Goal: Transaction & Acquisition: Book appointment/travel/reservation

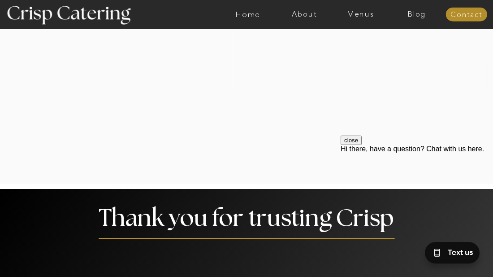
scroll to position [1581, 0]
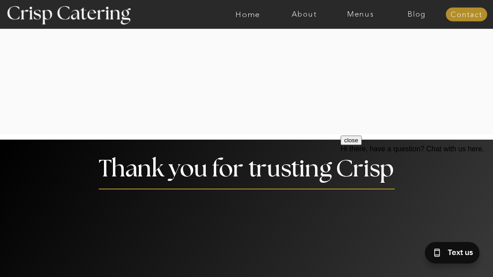
click at [220, 157] on h2 "Thank you for trusting Crisp" at bounding box center [246, 170] width 315 height 26
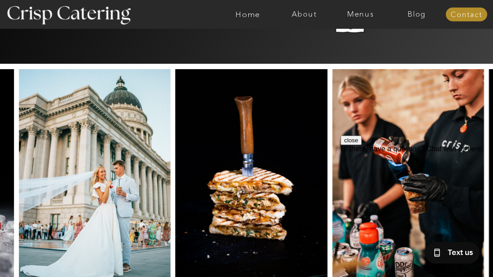
scroll to position [1886, 0]
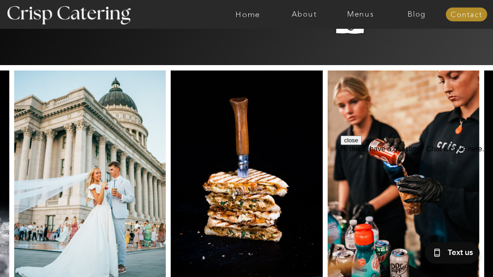
click at [409, 146] on div "close Hi there, have a question? Chat with us here." at bounding box center [417, 189] width 152 height 108
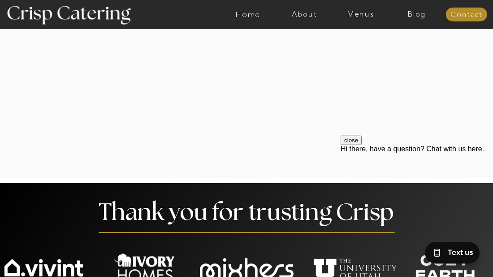
scroll to position [1536, 0]
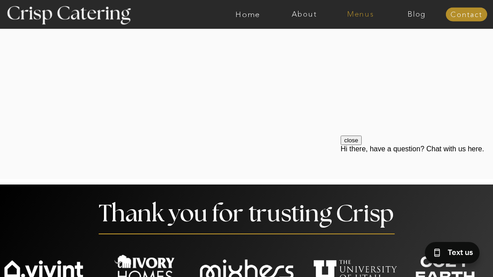
click at [356, 14] on nav "Menus" at bounding box center [361, 14] width 56 height 8
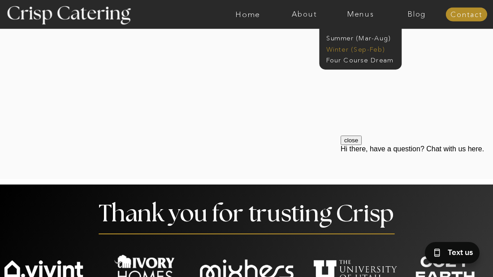
click at [348, 50] on nav "Winter (Sep-Feb)" at bounding box center [359, 48] width 67 height 8
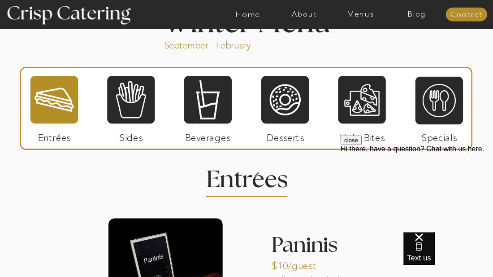
scroll to position [922, 0]
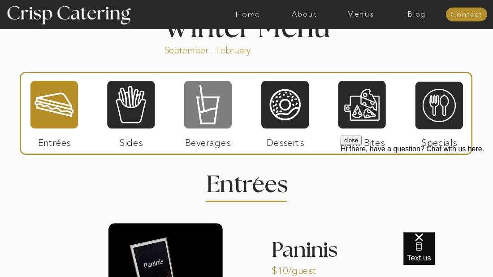
click at [219, 104] on div at bounding box center [208, 104] width 48 height 49
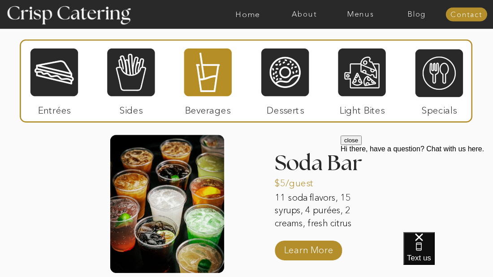
scroll to position [1015, 0]
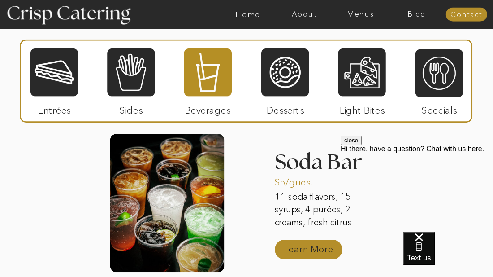
click at [308, 250] on p "Learn More" at bounding box center [309, 247] width 55 height 24
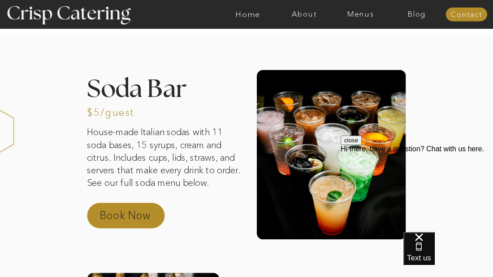
click at [145, 214] on p "Book Now" at bounding box center [136, 218] width 72 height 20
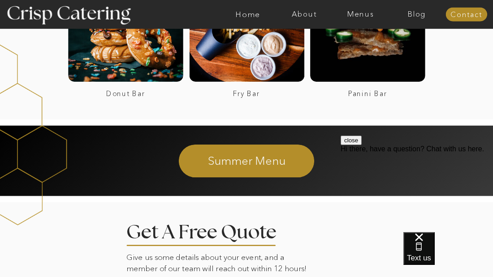
scroll to position [1448, 0]
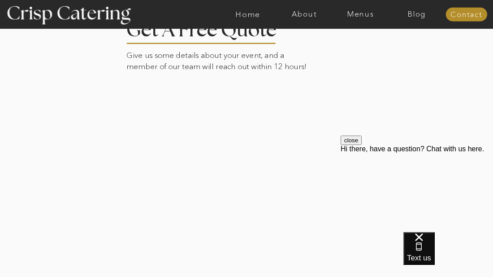
click at [346, 153] on div "close Hi there, have a question? Chat with us here." at bounding box center [417, 143] width 152 height 17
click at [347, 153] on div "close Hi there, have a question? Chat with us here." at bounding box center [417, 143] width 152 height 17
click at [362, 145] on button "close" at bounding box center [351, 139] width 21 height 9
click at [90, 227] on div at bounding box center [247, 139] width 573 height 280
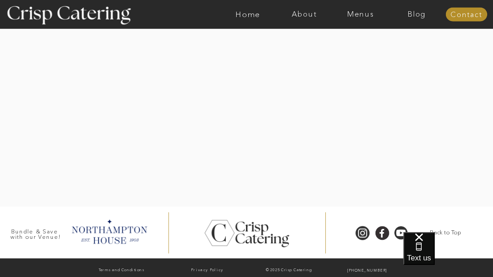
scroll to position [1523, 0]
